Goal: Navigation & Orientation: Find specific page/section

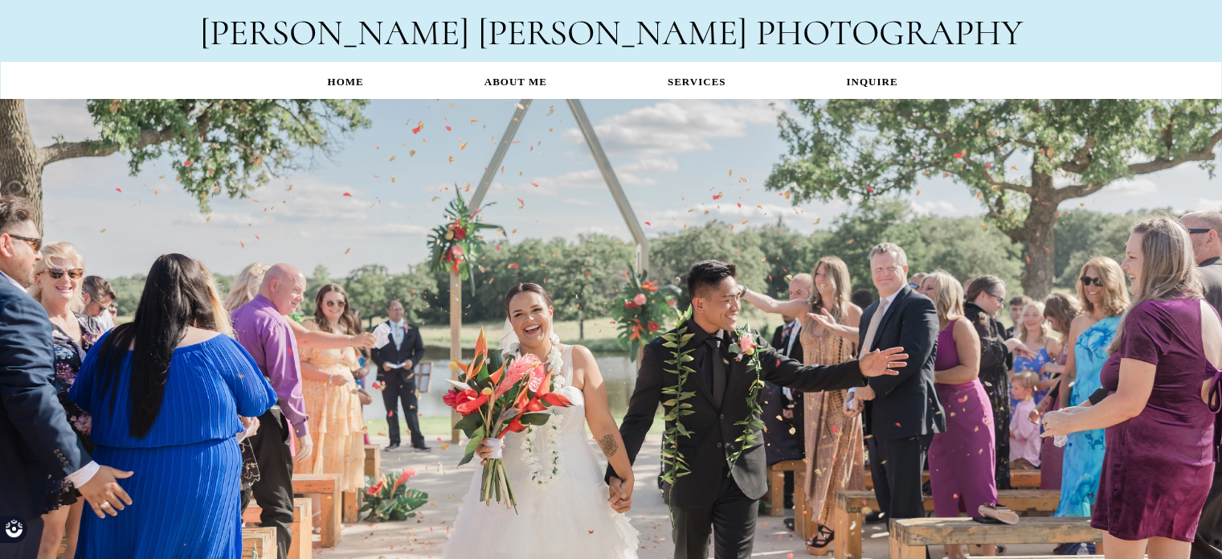
click at [707, 77] on link "Services" at bounding box center [697, 81] width 179 height 31
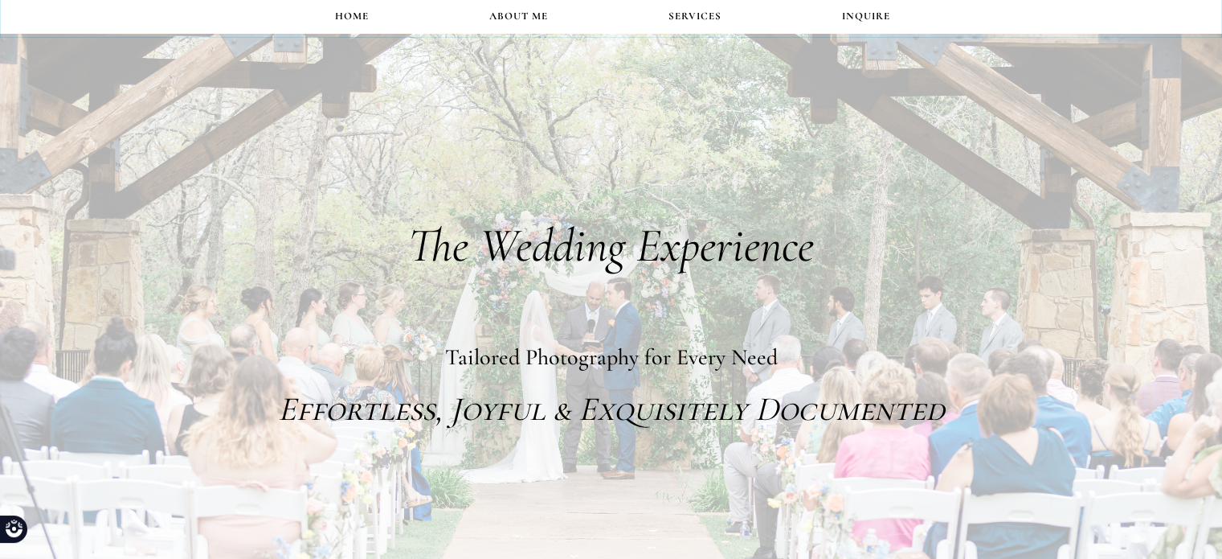
click at [524, 15] on link "About Me" at bounding box center [518, 16] width 179 height 31
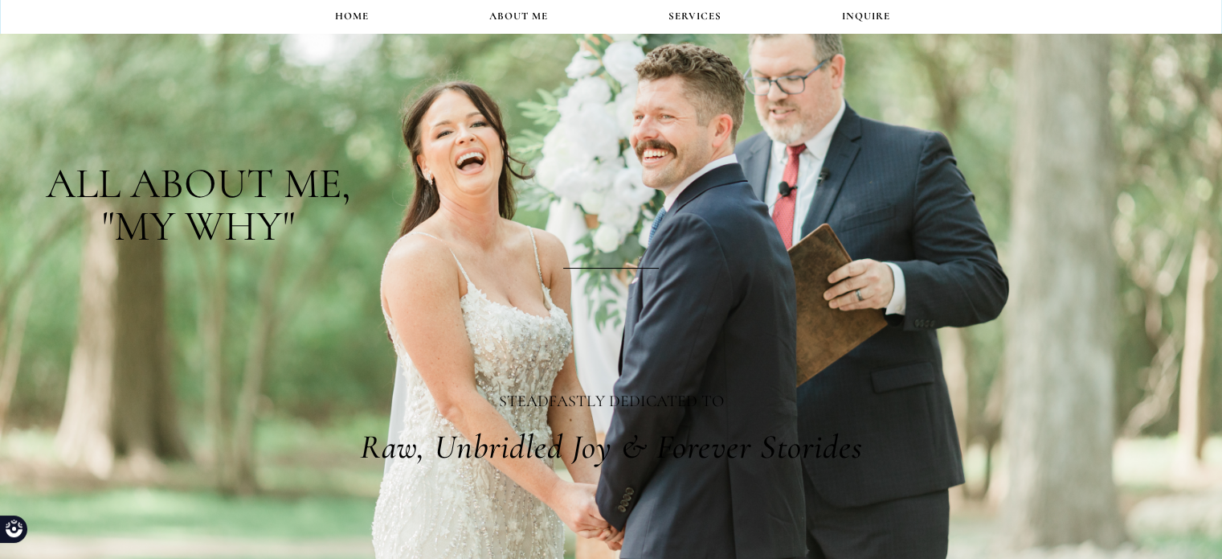
click at [695, 19] on link "Services" at bounding box center [695, 16] width 174 height 31
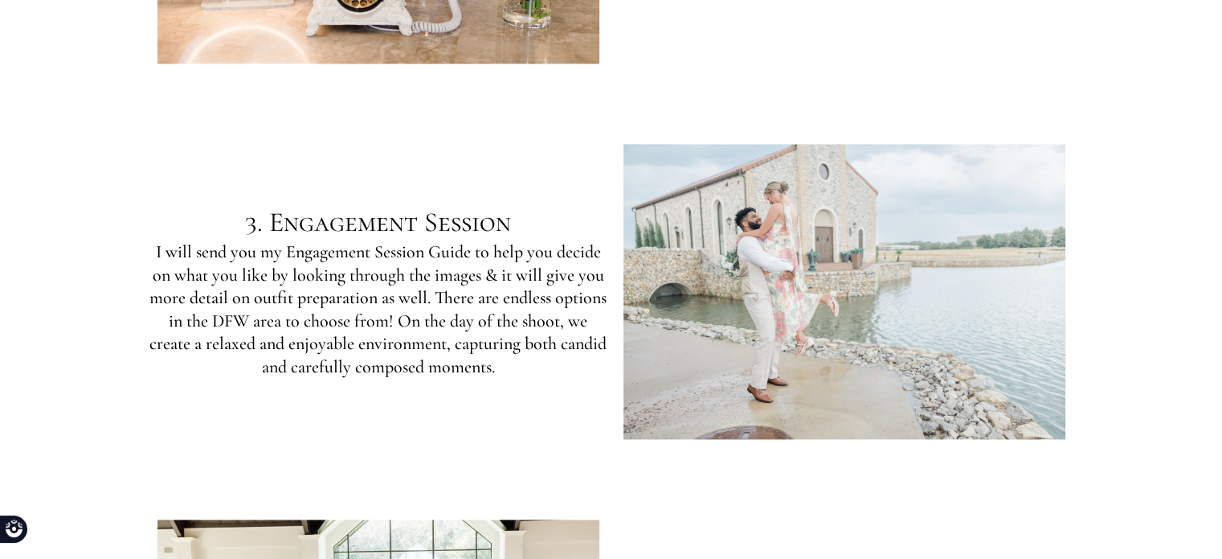
scroll to position [2208, 0]
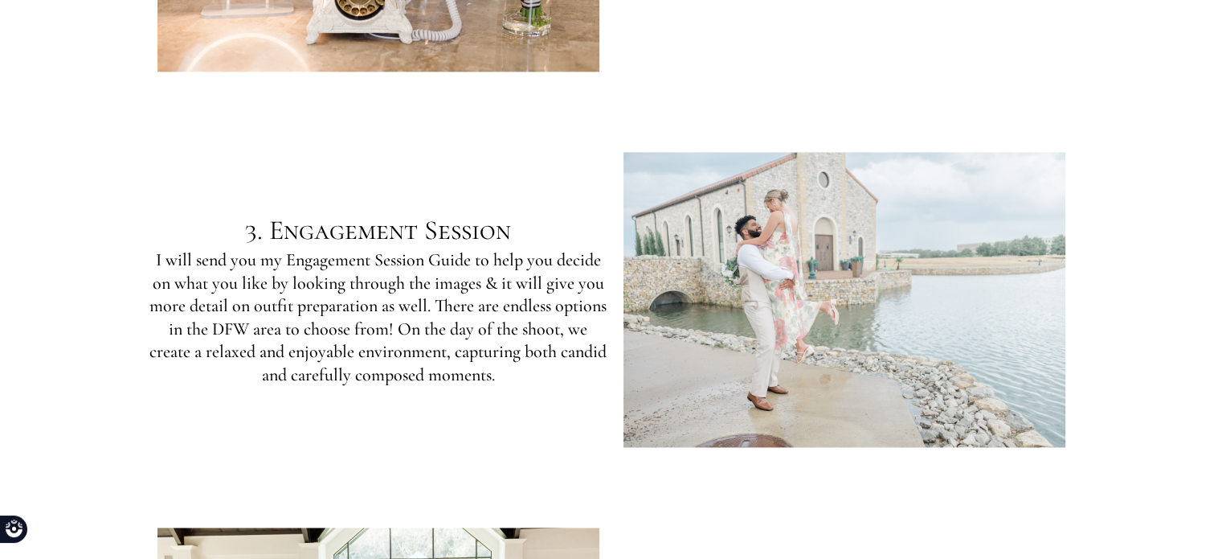
drag, startPoint x: 1233, startPoint y: 55, endPoint x: 1228, endPoint y: 252, distance: 197.8
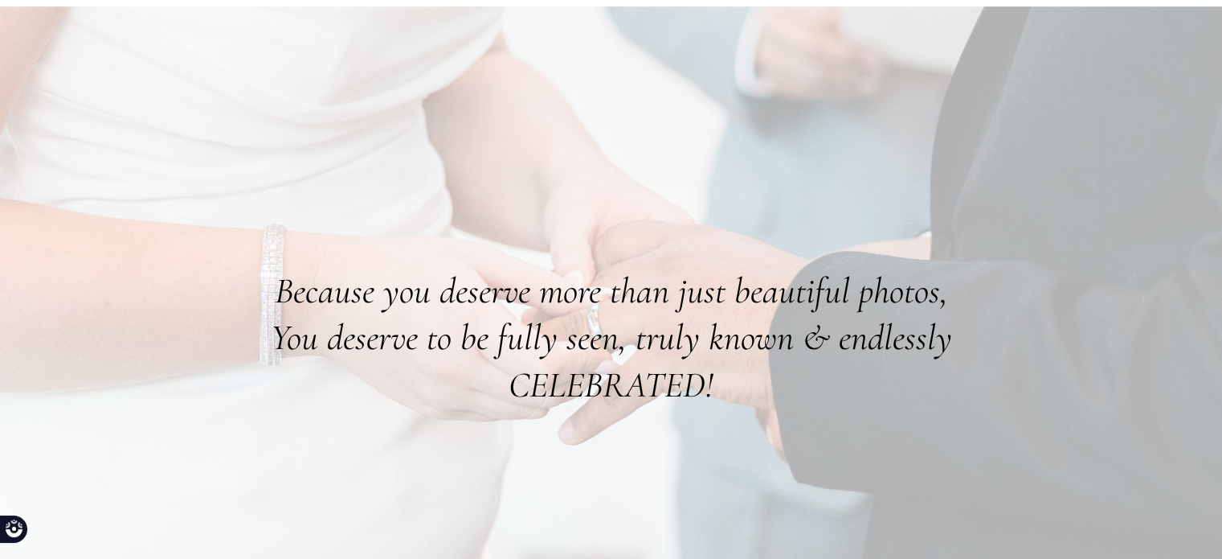
scroll to position [0, 0]
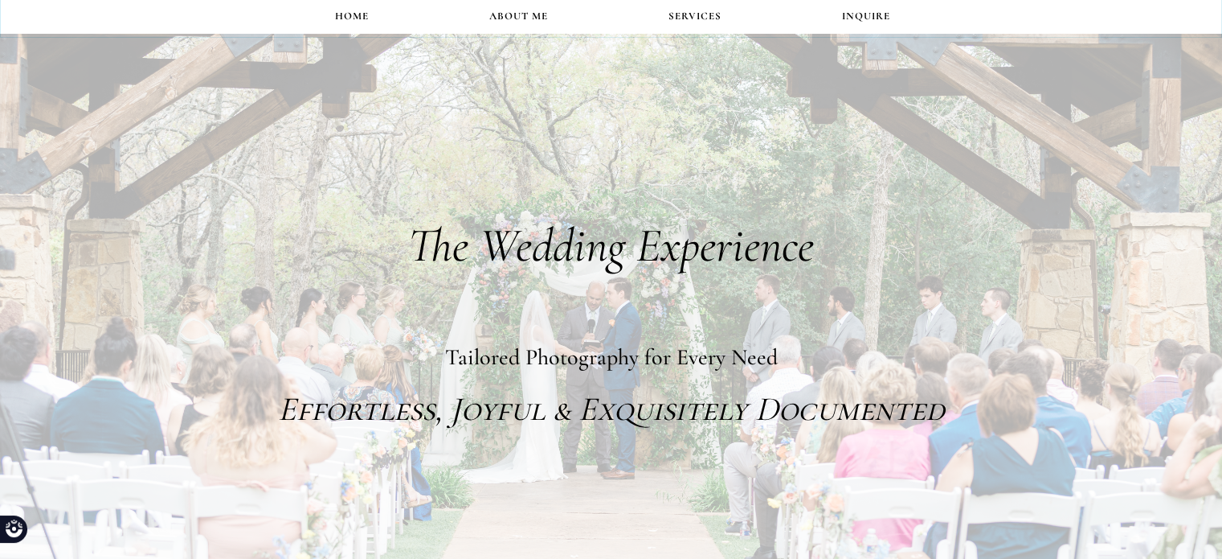
click at [354, 22] on link "Home" at bounding box center [352, 16] width 154 height 31
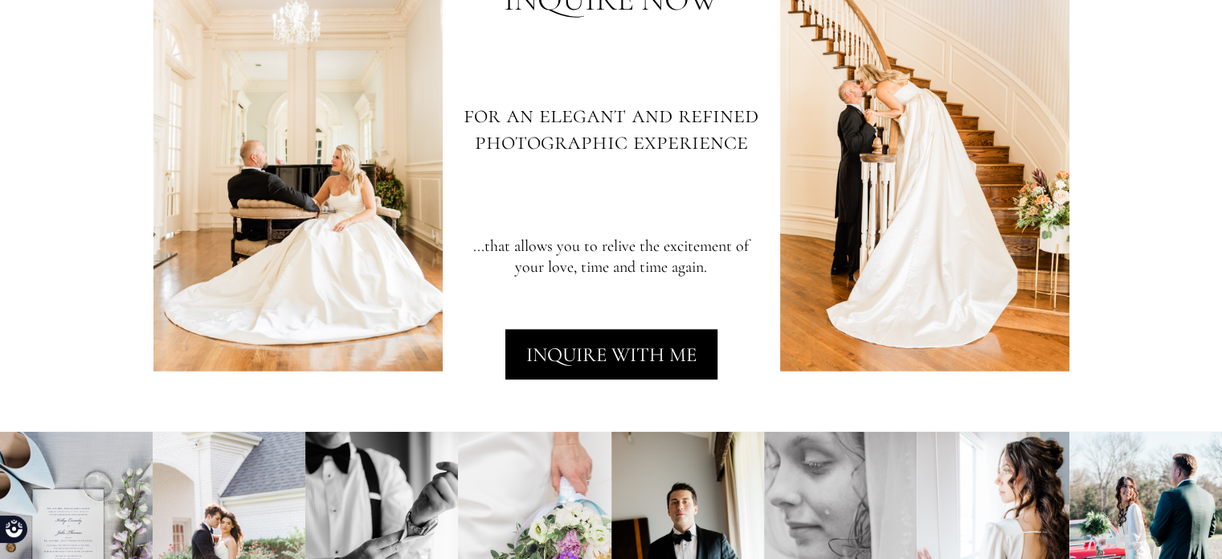
scroll to position [3552, 0]
